Goal: Book appointment/travel/reservation

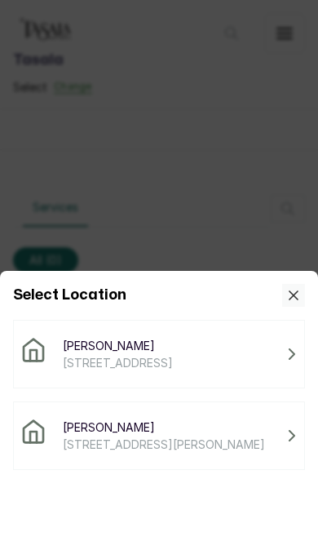
click at [204, 449] on span "[STREET_ADDRESS][PERSON_NAME]" at bounding box center [164, 443] width 202 height 17
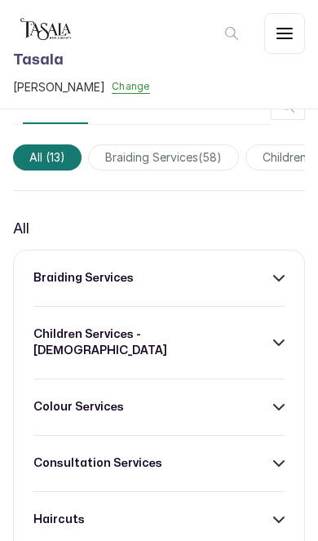
scroll to position [107, 0]
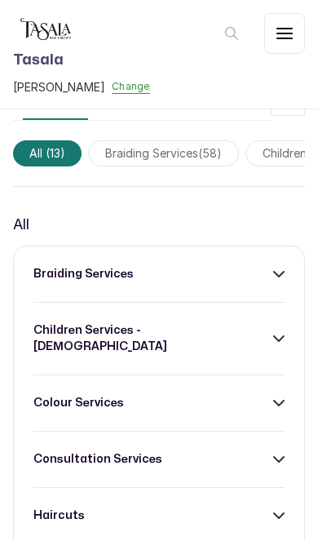
click at [276, 279] on icon at bounding box center [278, 273] width 11 height 11
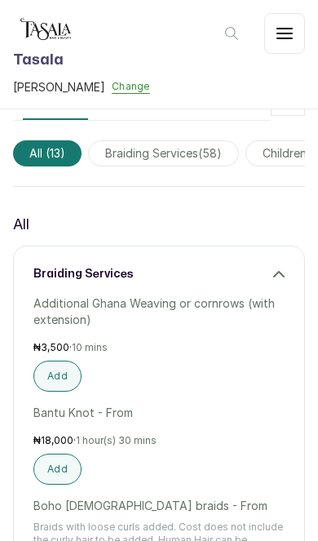
click at [278, 279] on icon at bounding box center [278, 273] width 11 height 11
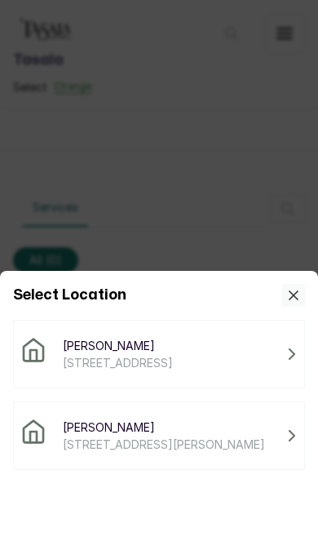
click at [200, 444] on span "[STREET_ADDRESS][PERSON_NAME]" at bounding box center [164, 443] width 202 height 17
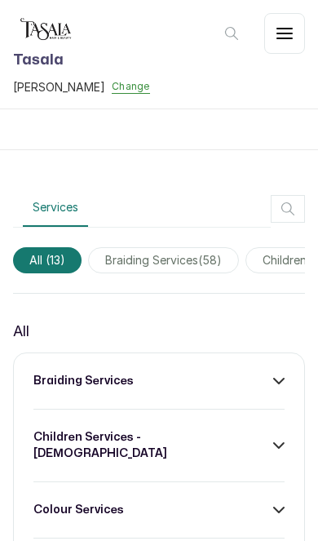
click at [264, 376] on div "braiding services" at bounding box center [158, 381] width 251 height 16
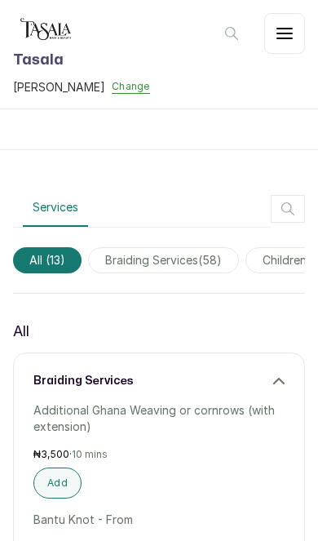
click at [64, 482] on button "Add" at bounding box center [57, 482] width 48 height 31
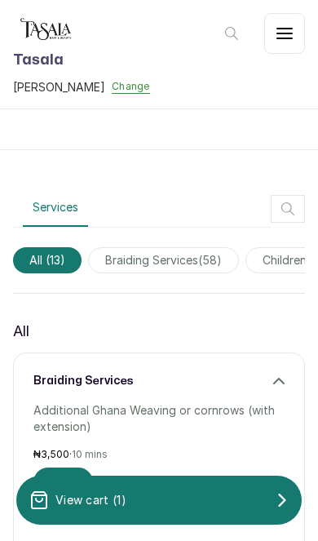
click at [180, 499] on div "View cart ( 1 )" at bounding box center [158, 500] width 285 height 33
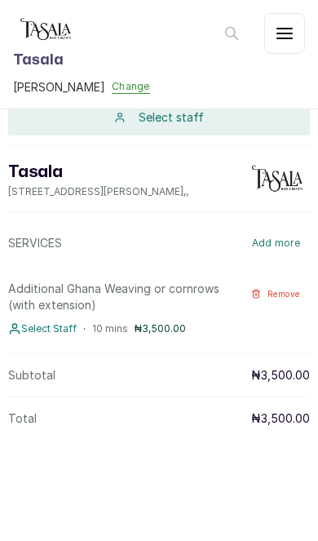
scroll to position [91, 0]
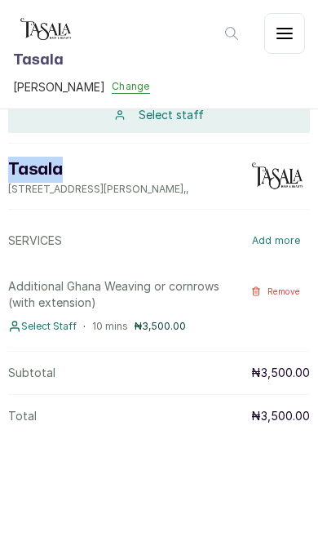
click at [197, 250] on div "SERVICES Add more" at bounding box center [159, 240] width 302 height 42
click at [44, 327] on span "Select Staff" at bounding box center [48, 326] width 55 height 13
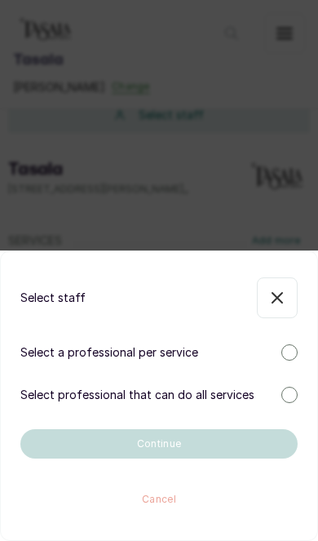
click at [286, 356] on div at bounding box center [289, 352] width 16 height 16
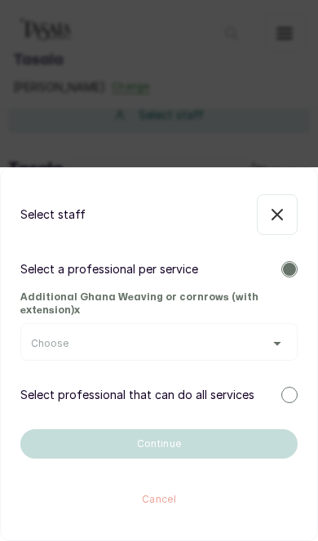
click at [269, 342] on div "Choose" at bounding box center [159, 343] width 256 height 13
click at [263, 228] on button "button" at bounding box center [277, 214] width 41 height 41
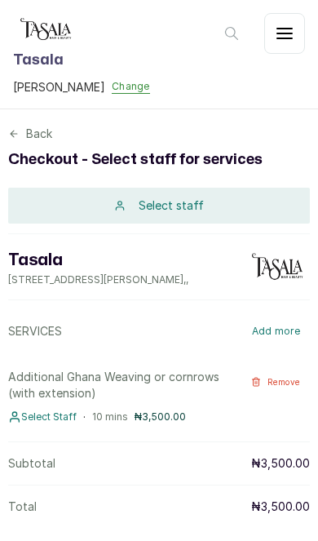
scroll to position [0, 0]
click at [240, 203] on div "Select staff" at bounding box center [159, 206] width 302 height 36
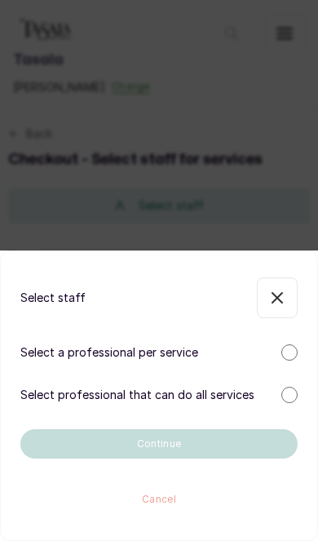
click at [294, 351] on div at bounding box center [289, 352] width 16 height 16
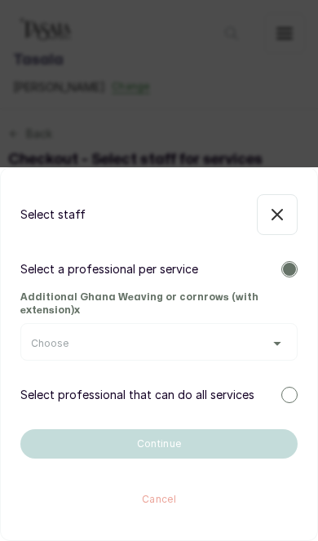
click at [269, 348] on div "Choose" at bounding box center [159, 343] width 256 height 13
click at [289, 147] on div "Select staff Select a professional per service Additional Ghana Weaving or corn…" at bounding box center [159, 270] width 318 height 541
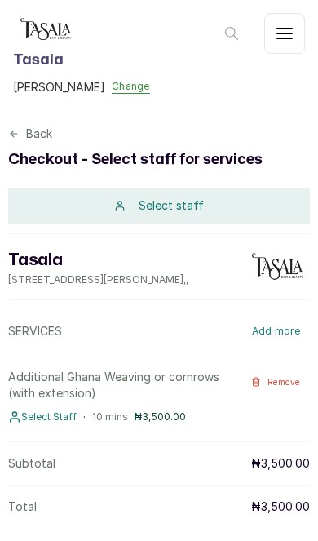
click at [279, 235] on div "Tasala 3a Tokunbo Omisore Street, Lekki, Nigeria , ," at bounding box center [159, 266] width 302 height 67
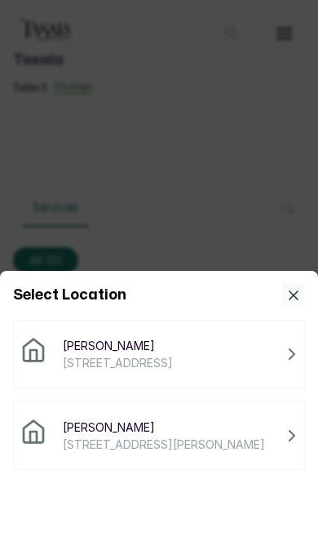
click at [108, 442] on span "[STREET_ADDRESS][PERSON_NAME]" at bounding box center [164, 443] width 202 height 17
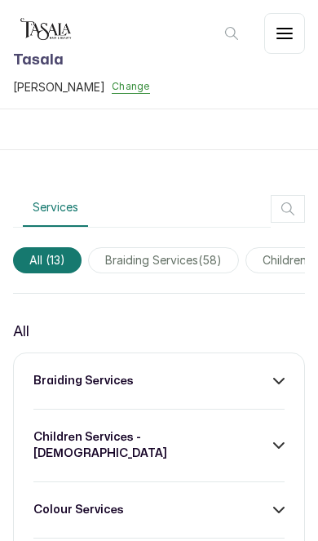
click at [269, 387] on div "braiding services" at bounding box center [158, 381] width 251 height 16
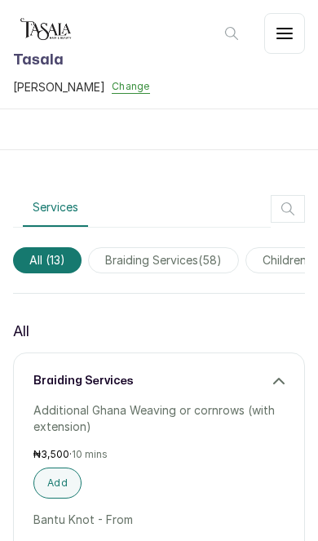
click at [74, 475] on button "Add" at bounding box center [57, 482] width 48 height 31
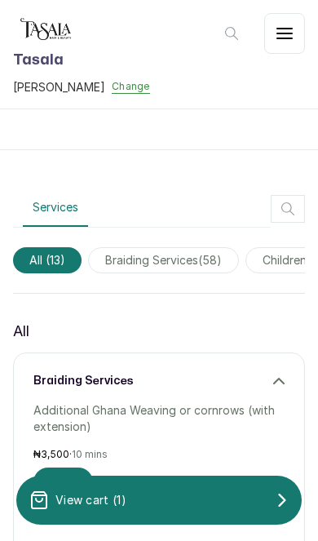
click at [167, 501] on div "View cart ( 1 )" at bounding box center [158, 500] width 285 height 33
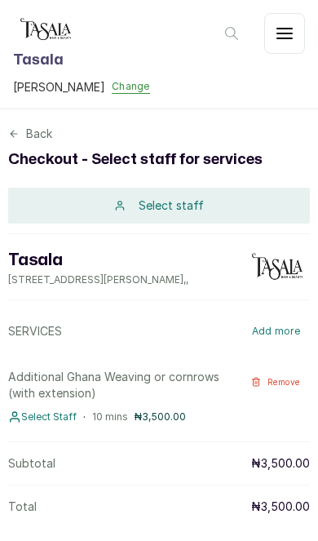
click at [231, 217] on div "Select staff" at bounding box center [159, 206] width 302 height 36
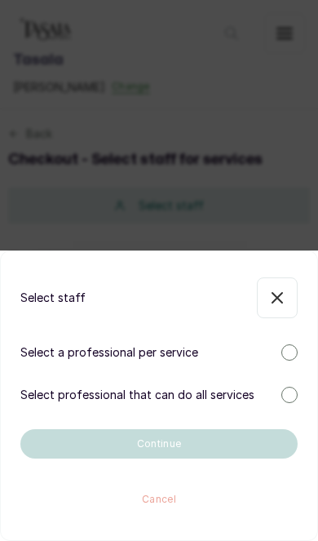
click at [294, 360] on div "Select a professional per service" at bounding box center [158, 352] width 277 height 16
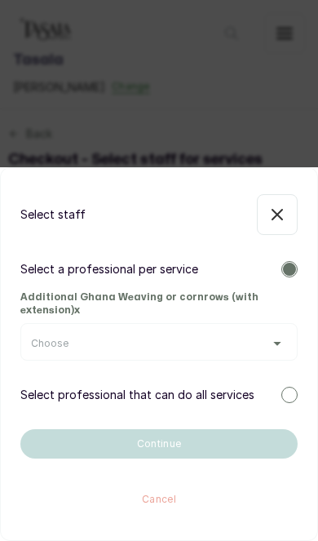
click at [247, 360] on div "Choose" at bounding box center [158, 342] width 277 height 38
click at [273, 348] on div "Choose" at bounding box center [159, 343] width 256 height 13
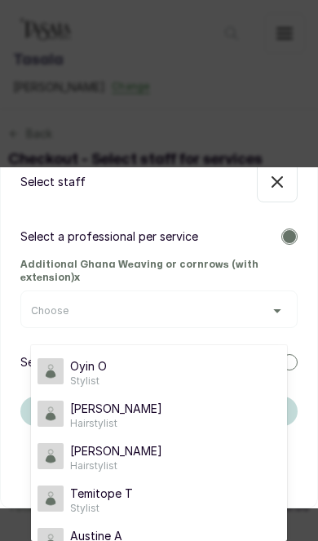
scroll to position [33, 0]
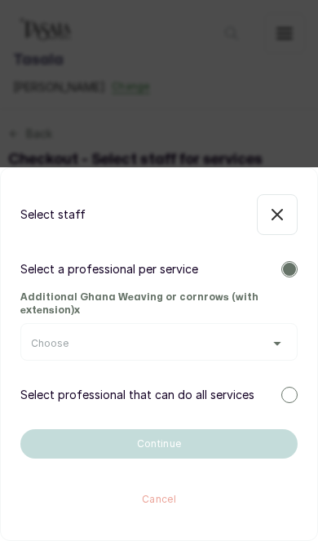
click at [265, 307] on div "Additional Ghana Weaving or cornrows (with extension) x Choose" at bounding box center [158, 325] width 277 height 70
click at [257, 342] on div "Choose" at bounding box center [159, 343] width 256 height 13
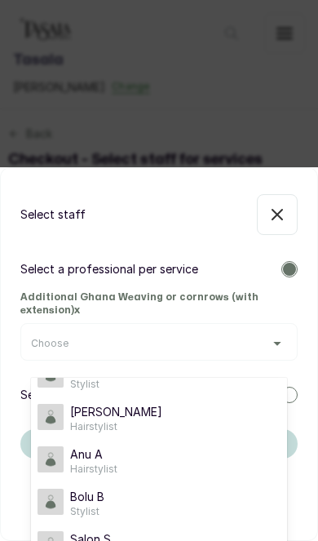
scroll to position [199, 0]
click at [157, 461] on div "Anu A Hairstylist" at bounding box center [159, 460] width 243 height 29
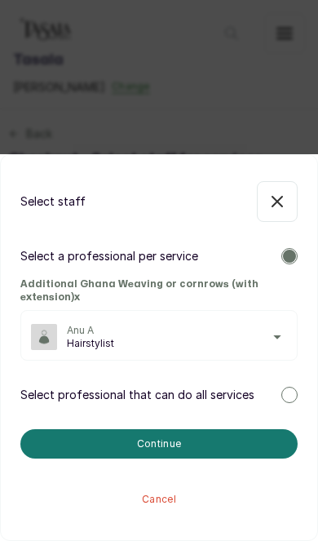
click at [226, 442] on button "Continue" at bounding box center [158, 443] width 277 height 29
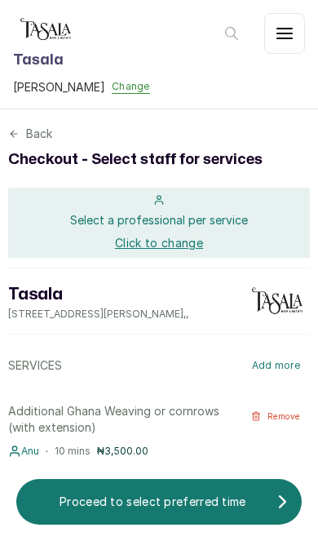
click at [216, 499] on p "Proceed to select preferred time" at bounding box center [152, 501] width 247 height 16
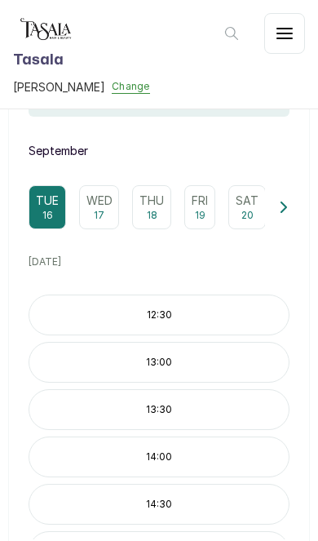
scroll to position [211, 0]
click at [195, 362] on p "13:00" at bounding box center [158, 362] width 259 height 13
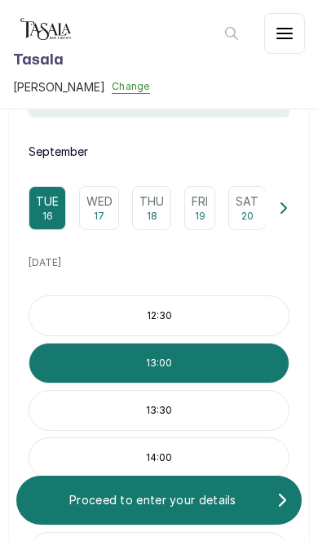
click at [195, 502] on p "Proceed to enter your details" at bounding box center [152, 500] width 247 height 16
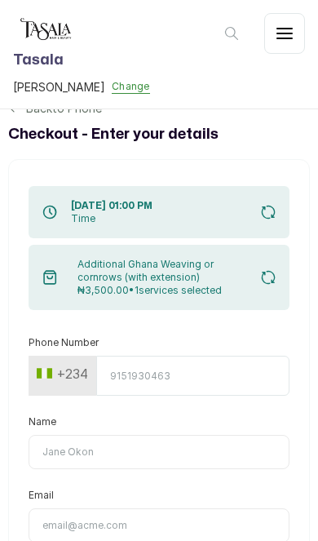
scroll to position [0, 0]
